Goal: Transaction & Acquisition: Subscribe to service/newsletter

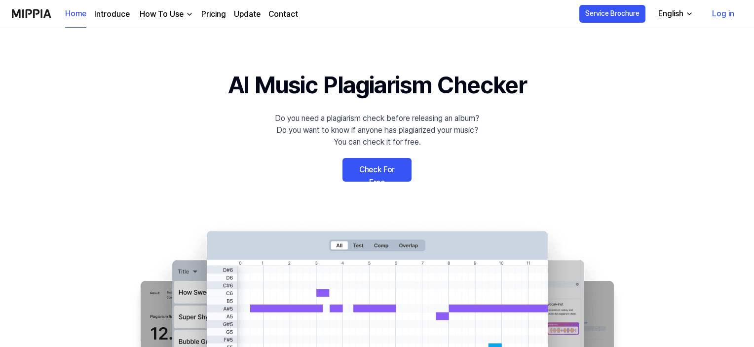
click at [375, 177] on link "Check For Free" at bounding box center [377, 170] width 69 height 24
click at [375, 177] on 배너 "AI Music Plagiarism Checker Do you need a plagiarism check before releasing an …" at bounding box center [377, 247] width 711 height 361
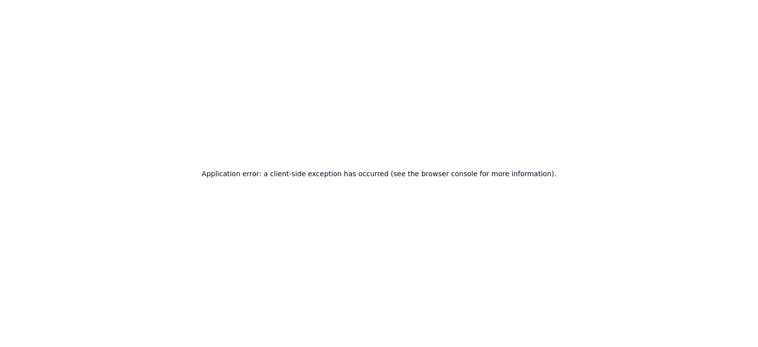
click at [376, 176] on h2 "Application error: a client-side exception has occurred (see the browser consol…" at bounding box center [379, 174] width 354 height 14
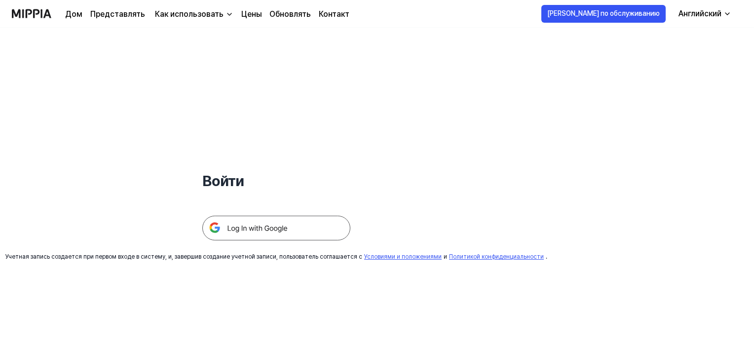
click at [309, 220] on img at bounding box center [276, 228] width 148 height 25
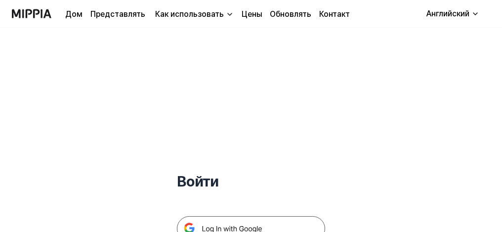
drag, startPoint x: 434, startPoint y: 78, endPoint x: 362, endPoint y: 65, distance: 73.7
click at [362, 65] on div "Войти Учетная запись создается при первом входе в систему, и, завершив создание…" at bounding box center [251, 149] width 502 height 242
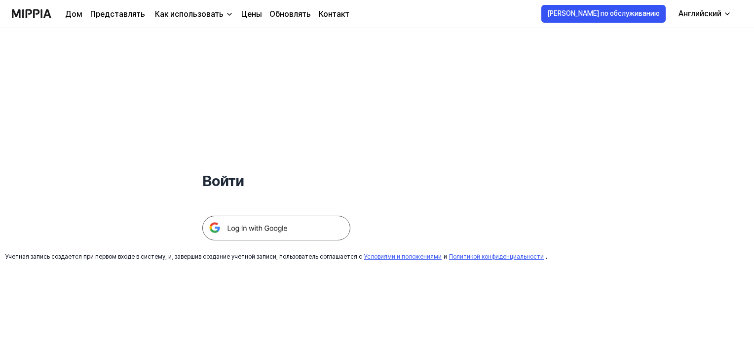
click at [253, 17] on font "Цены" at bounding box center [251, 13] width 20 height 9
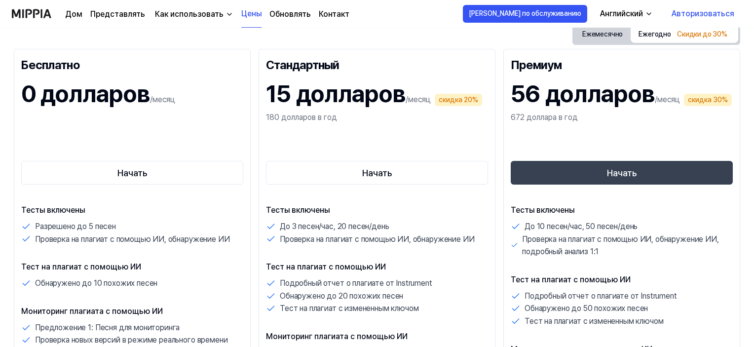
scroll to position [197, 0]
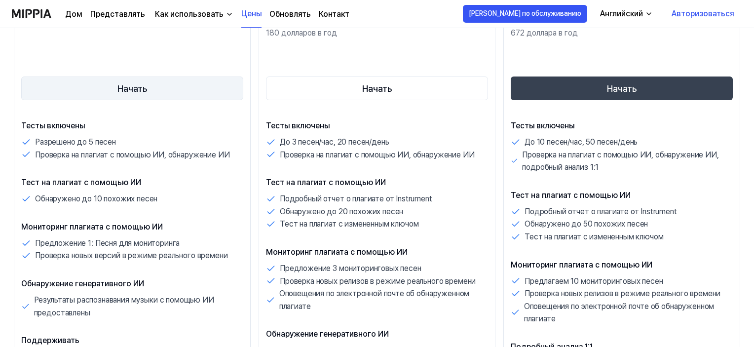
click at [148, 79] on button "Начать" at bounding box center [132, 89] width 222 height 24
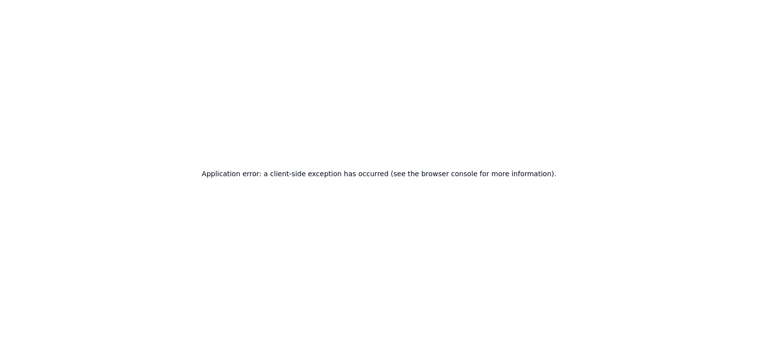
scroll to position [0, 0]
